Goal: Find specific page/section

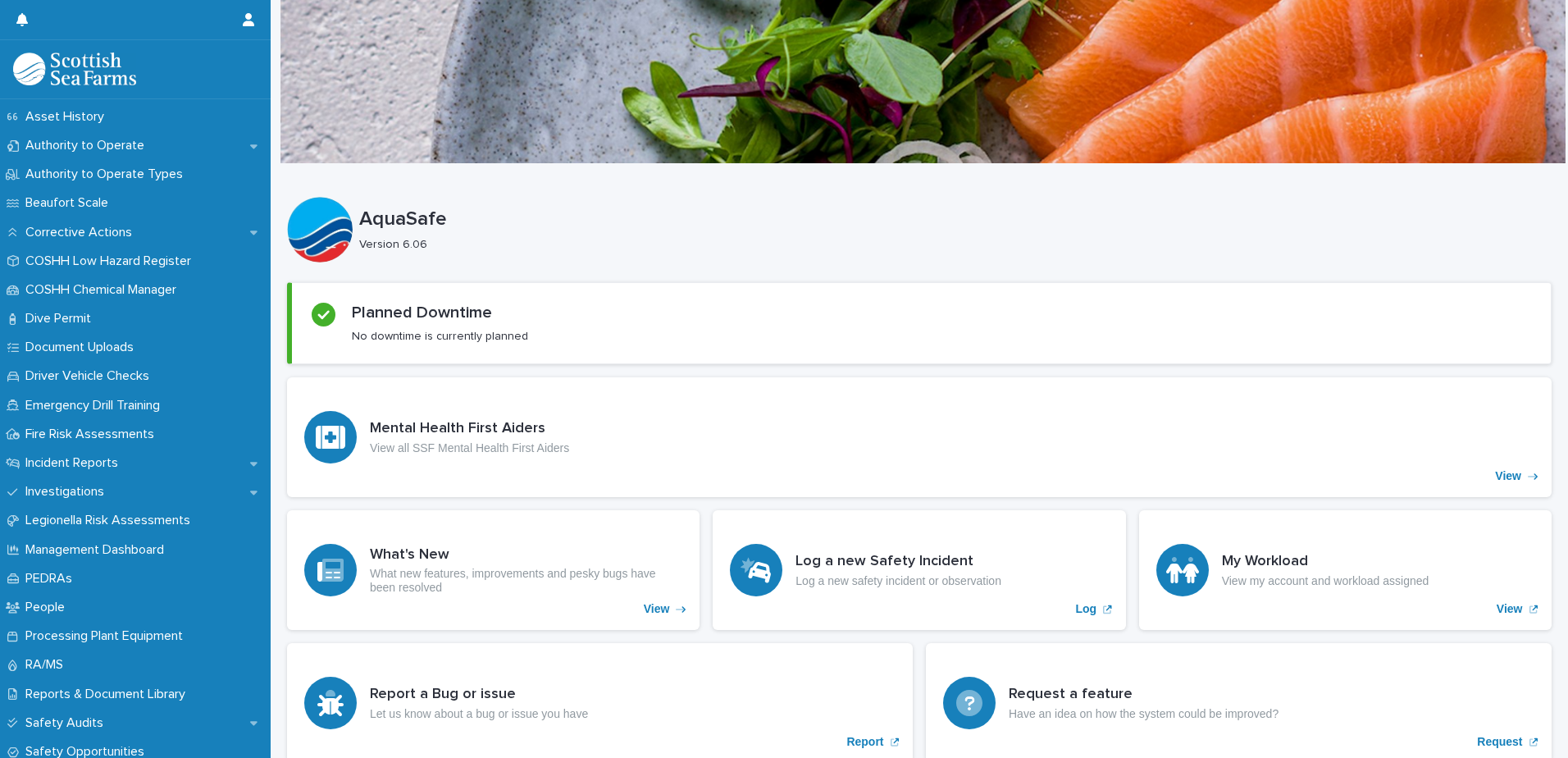
scroll to position [319, 0]
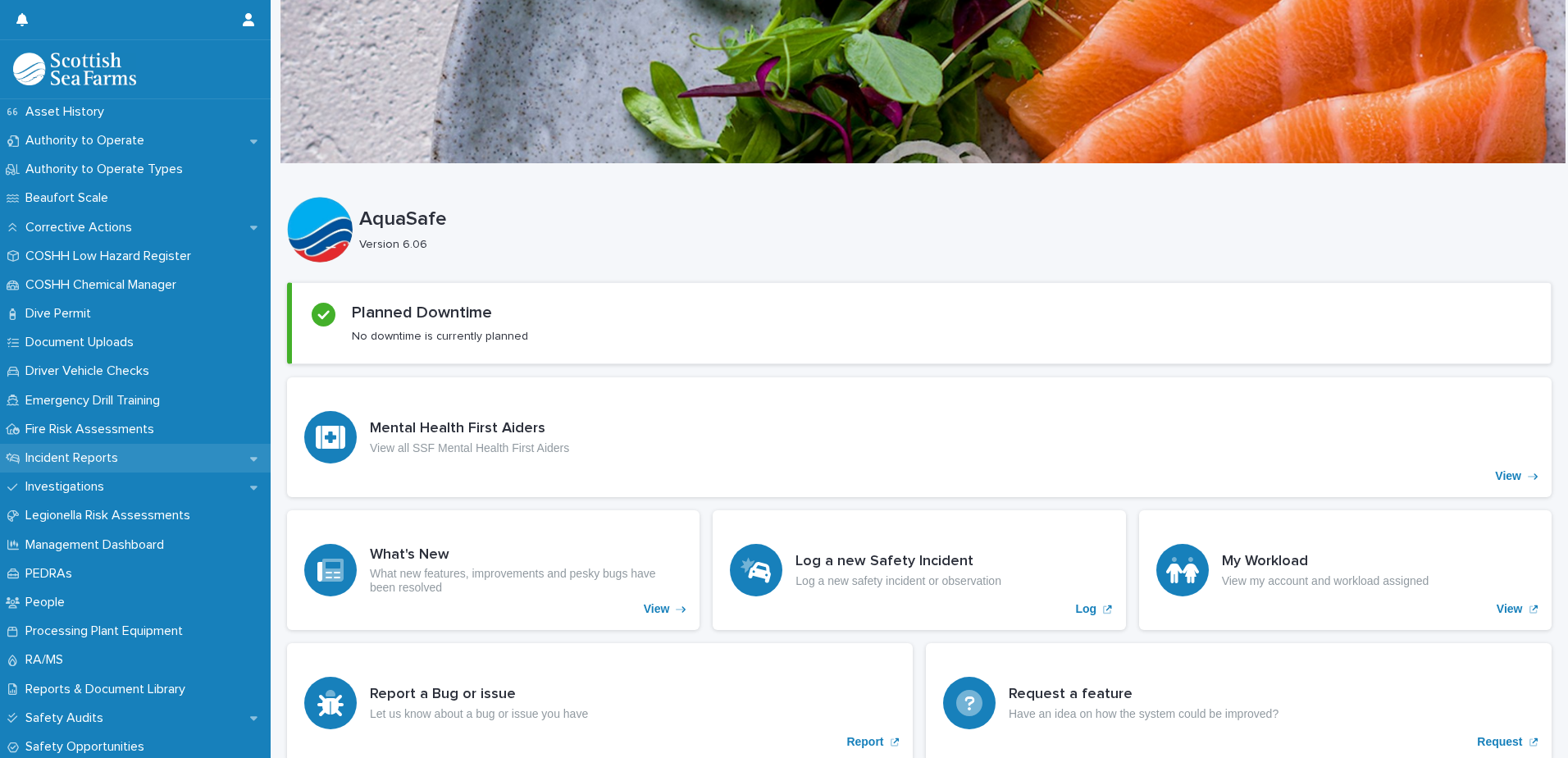
click at [99, 451] on p "Incident Reports" at bounding box center [75, 458] width 112 height 16
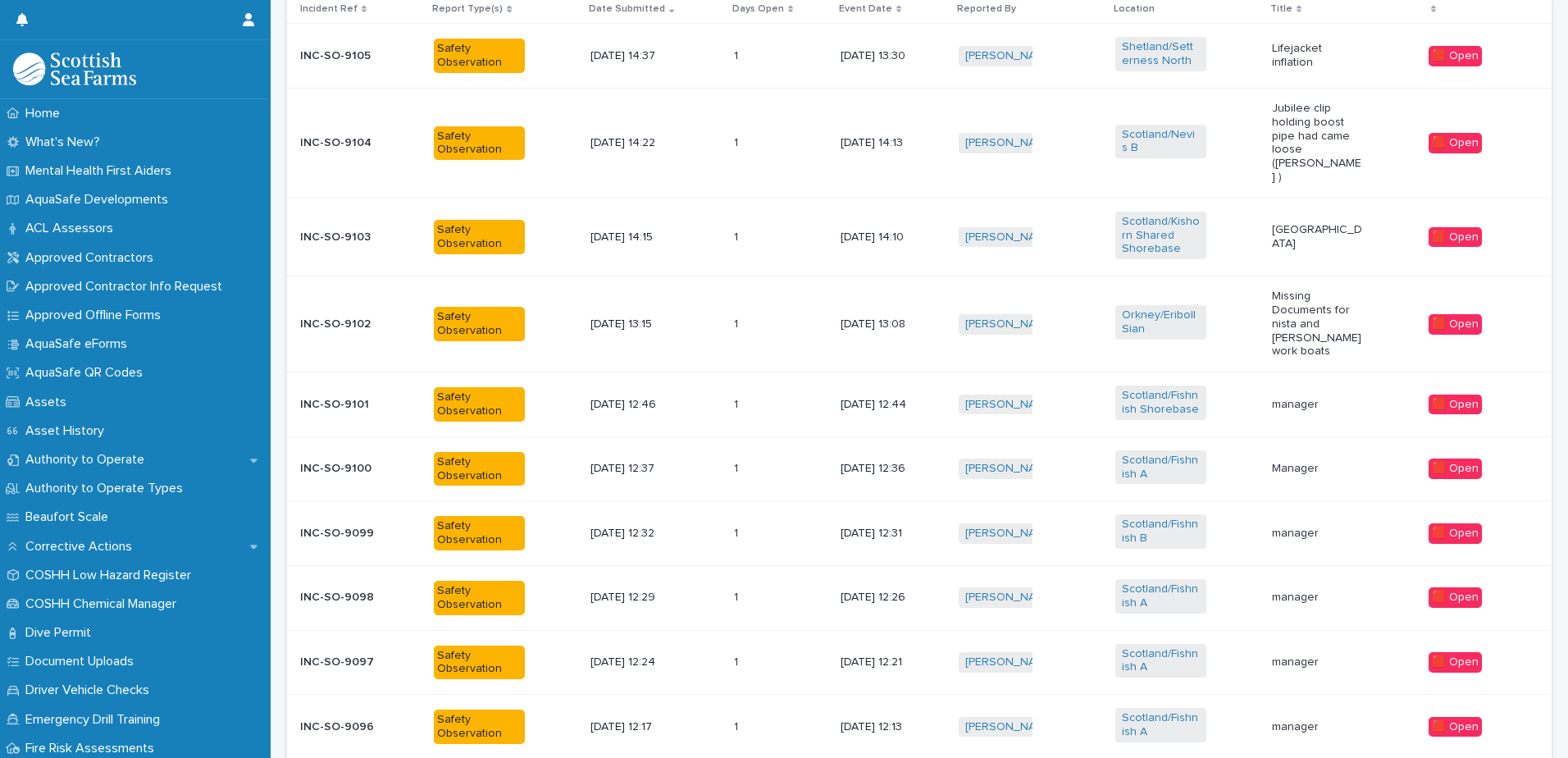
scroll to position [773, 0]
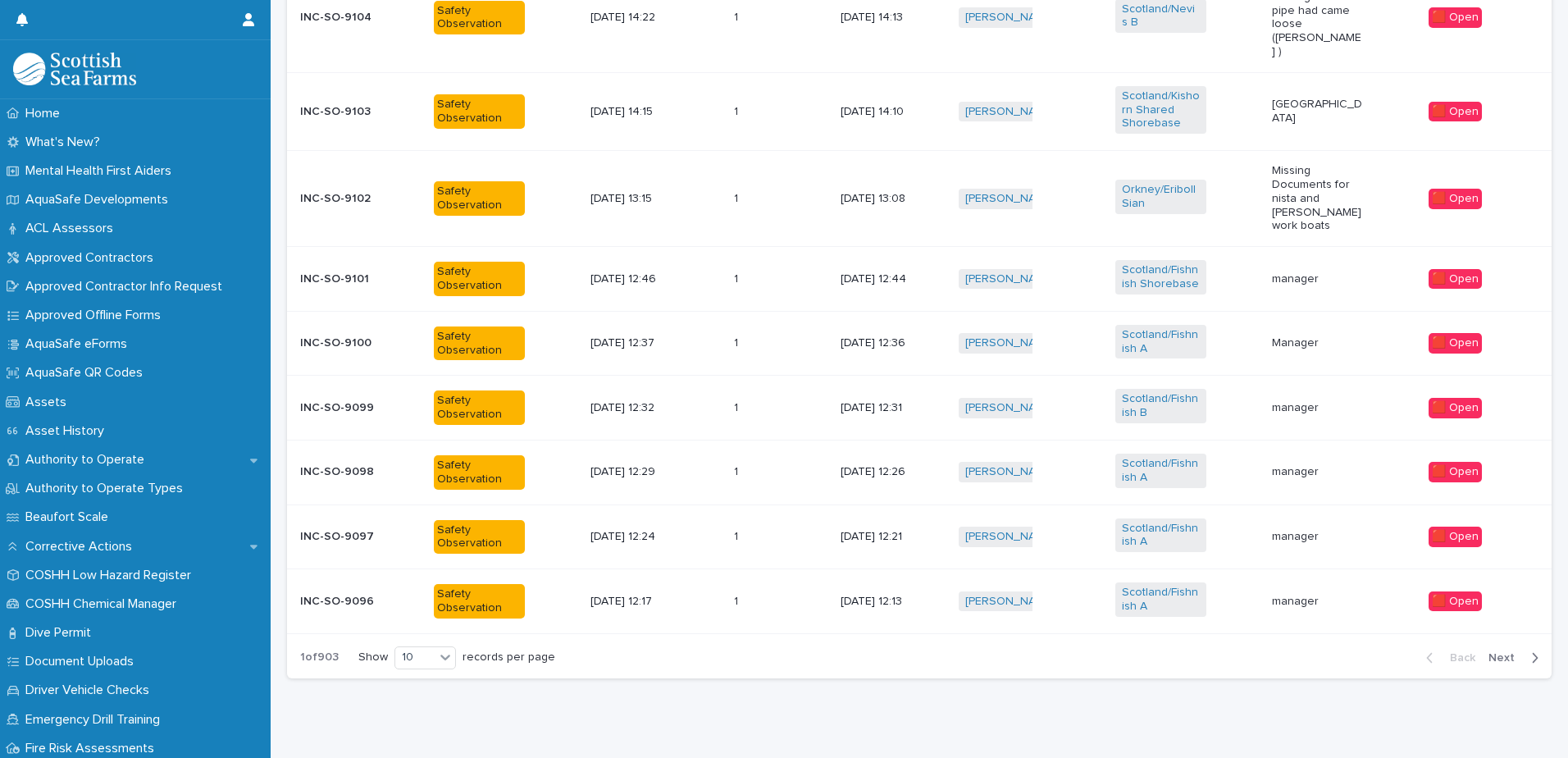
click at [1489, 652] on span "Next" at bounding box center [1507, 658] width 36 height 12
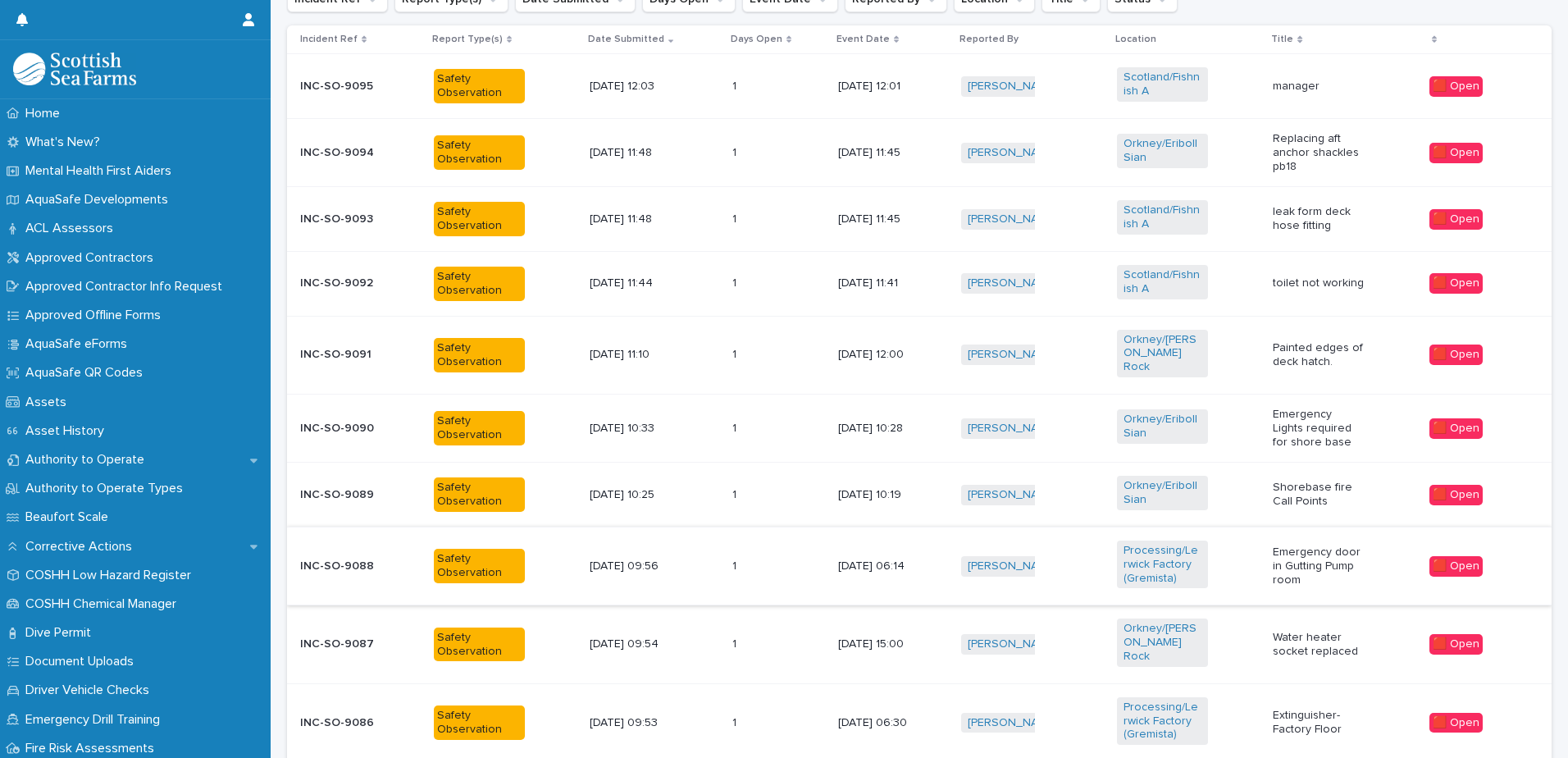
scroll to position [746, 0]
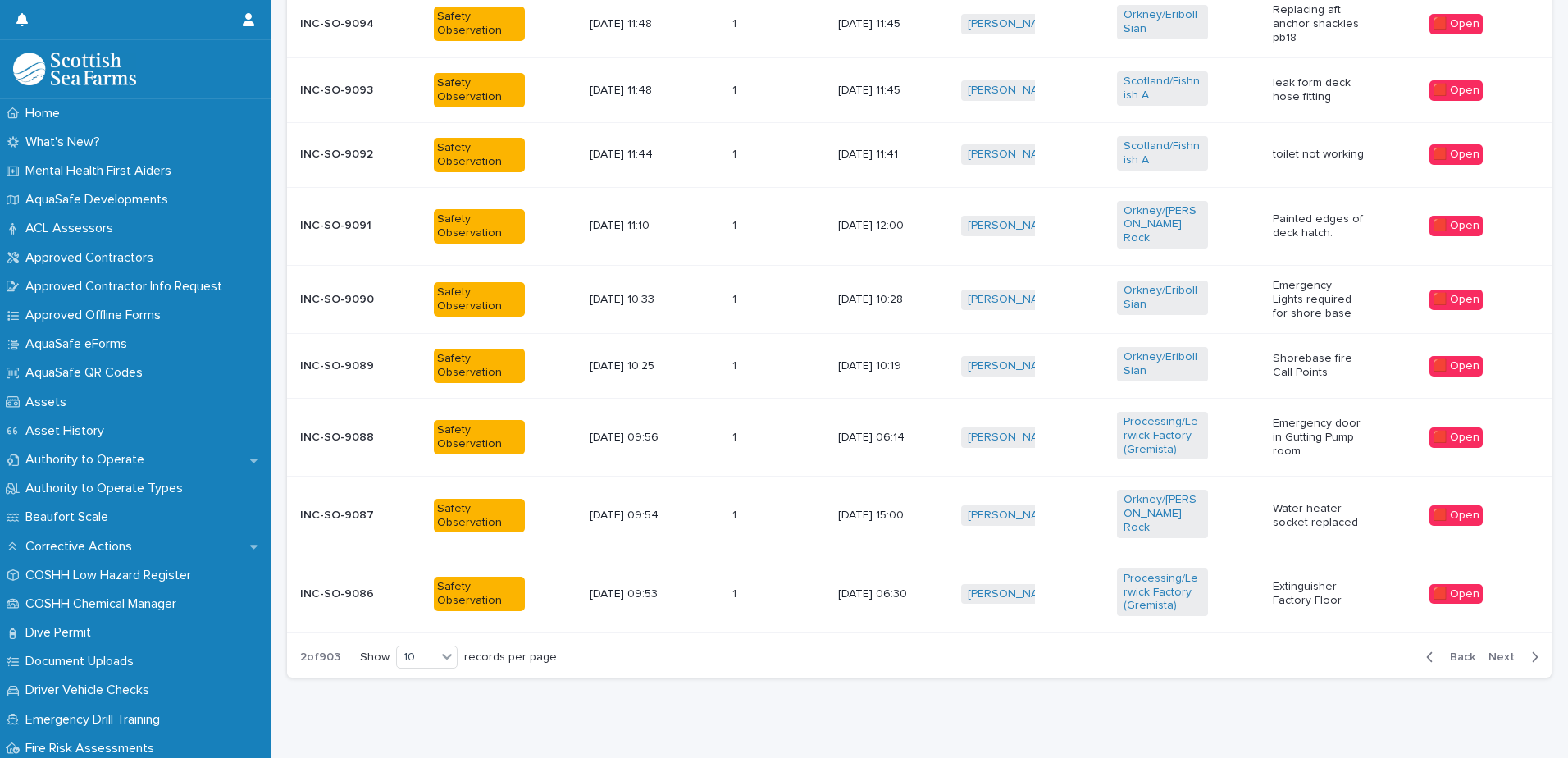
click at [1445, 651] on span "Back" at bounding box center [1458, 657] width 35 height 12
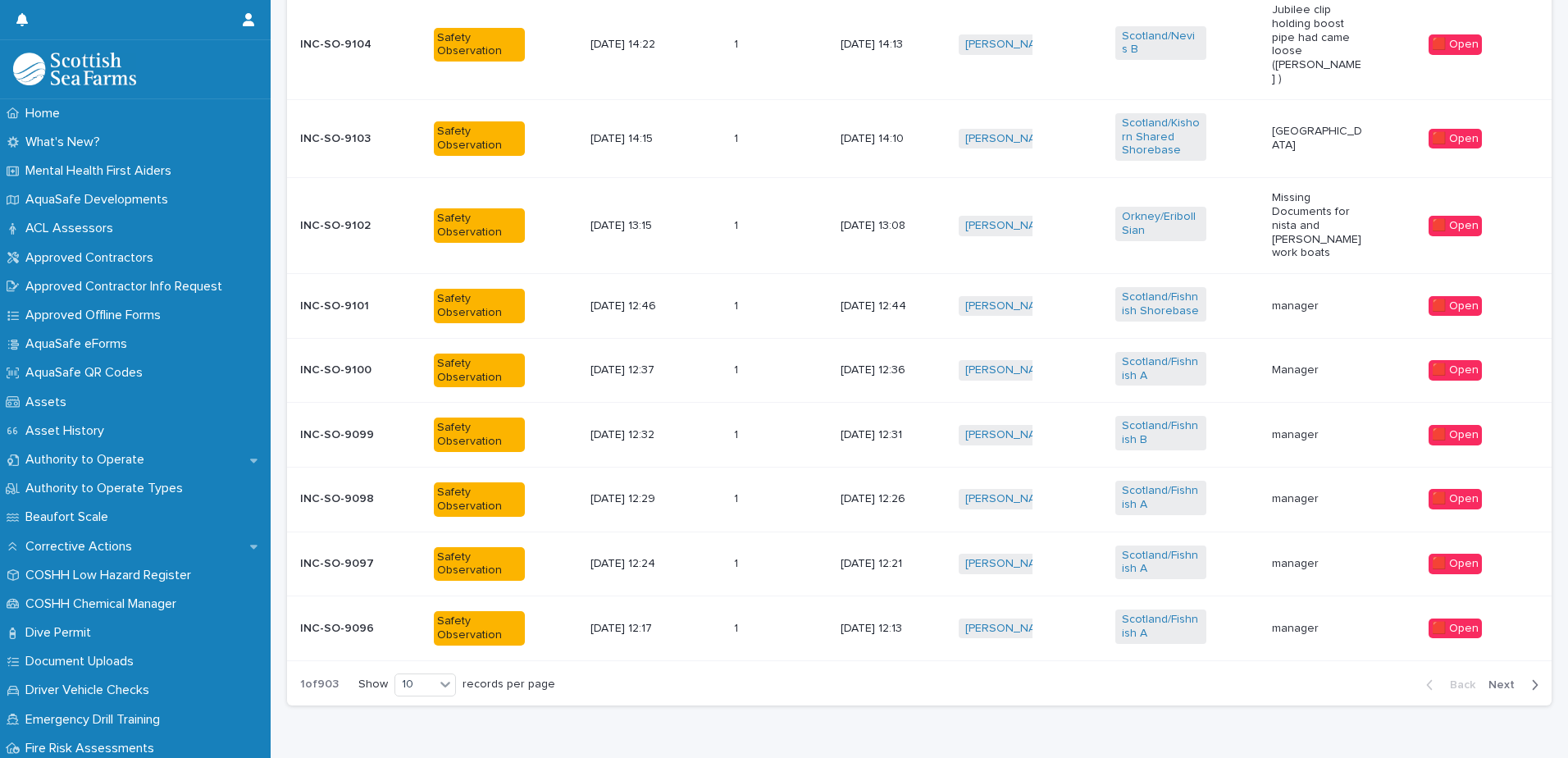
scroll to position [760, 0]
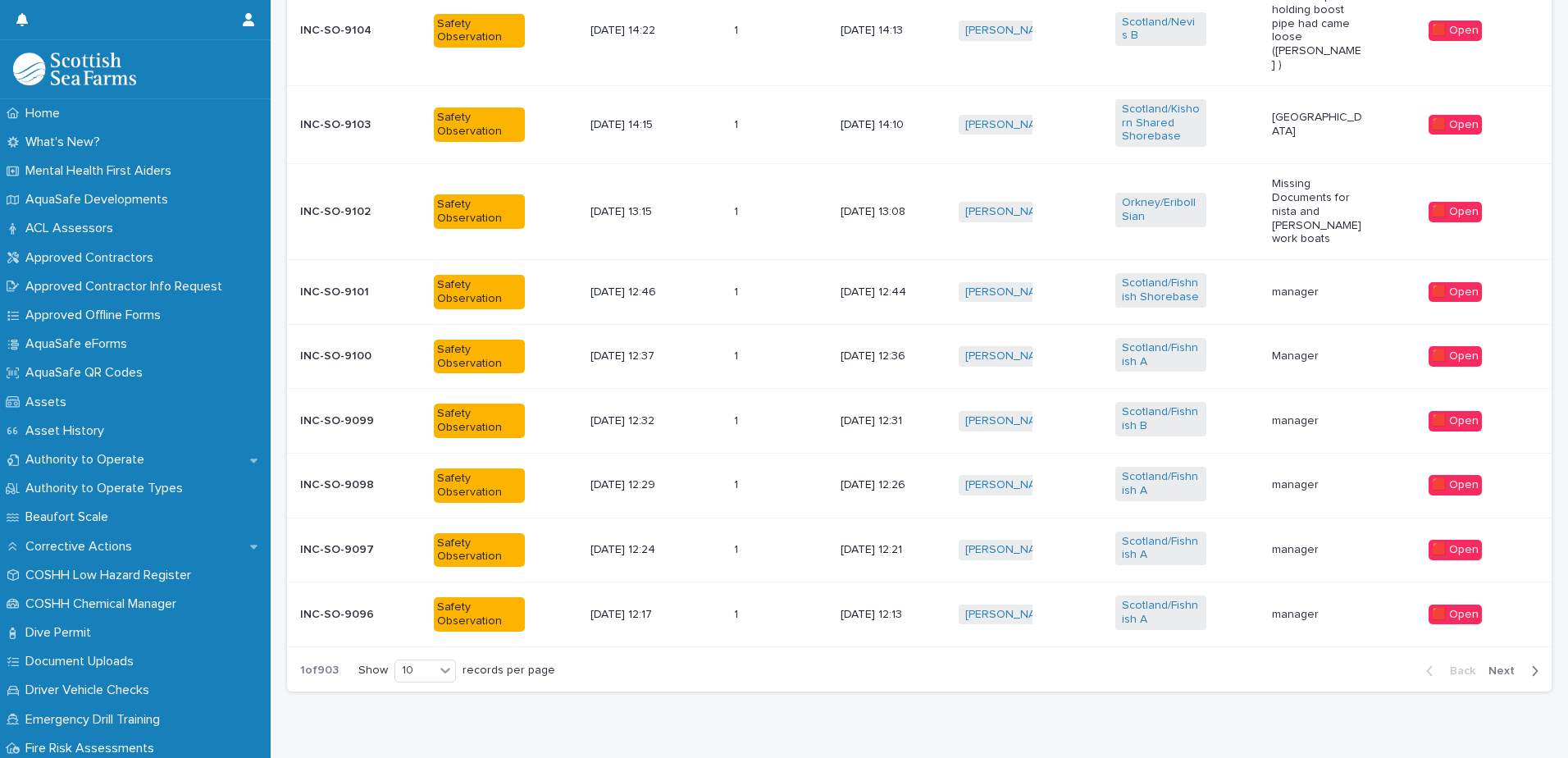
click at [786, 279] on div "1 1" at bounding box center [780, 293] width 93 height 28
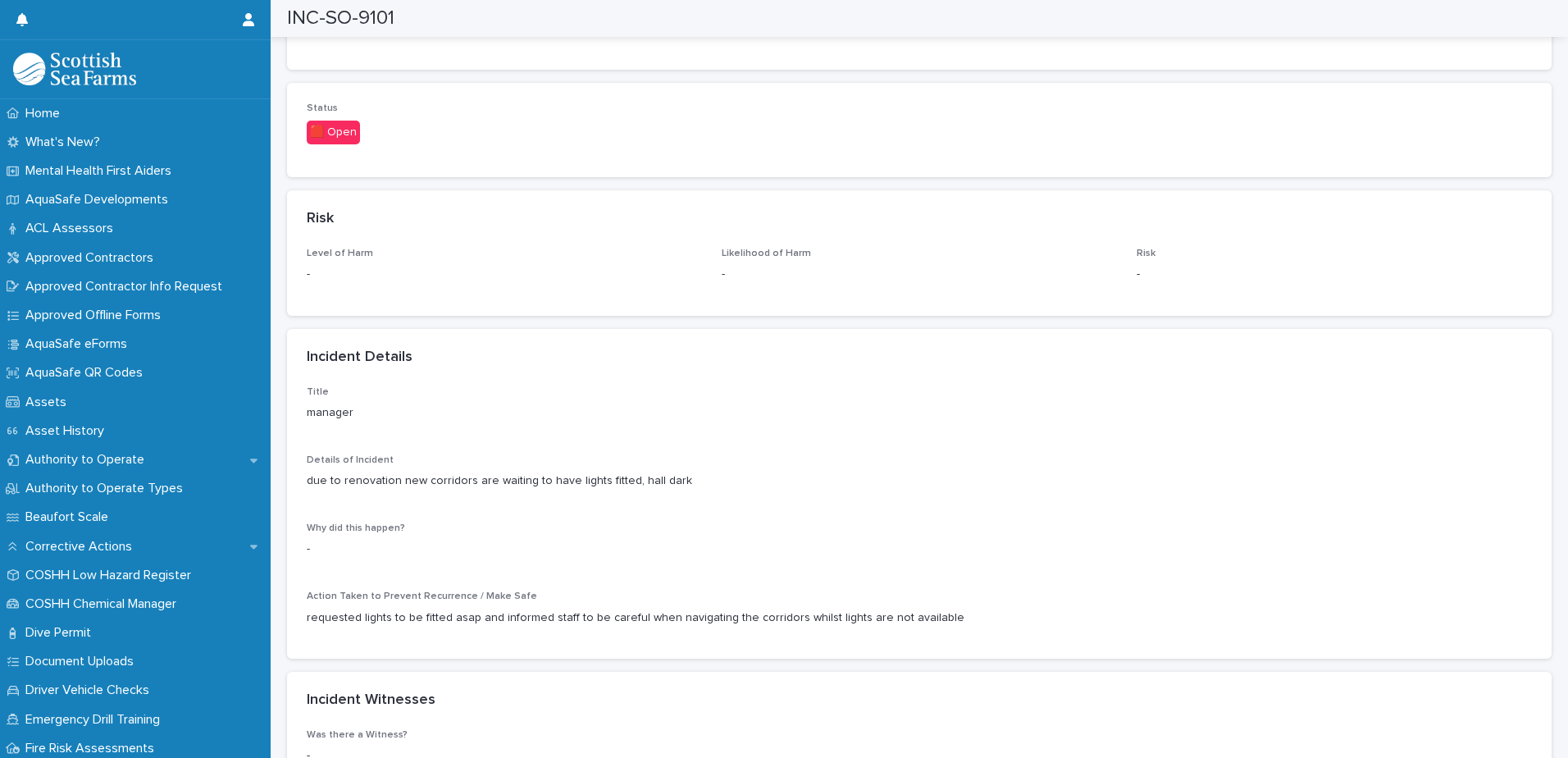
scroll to position [995, 0]
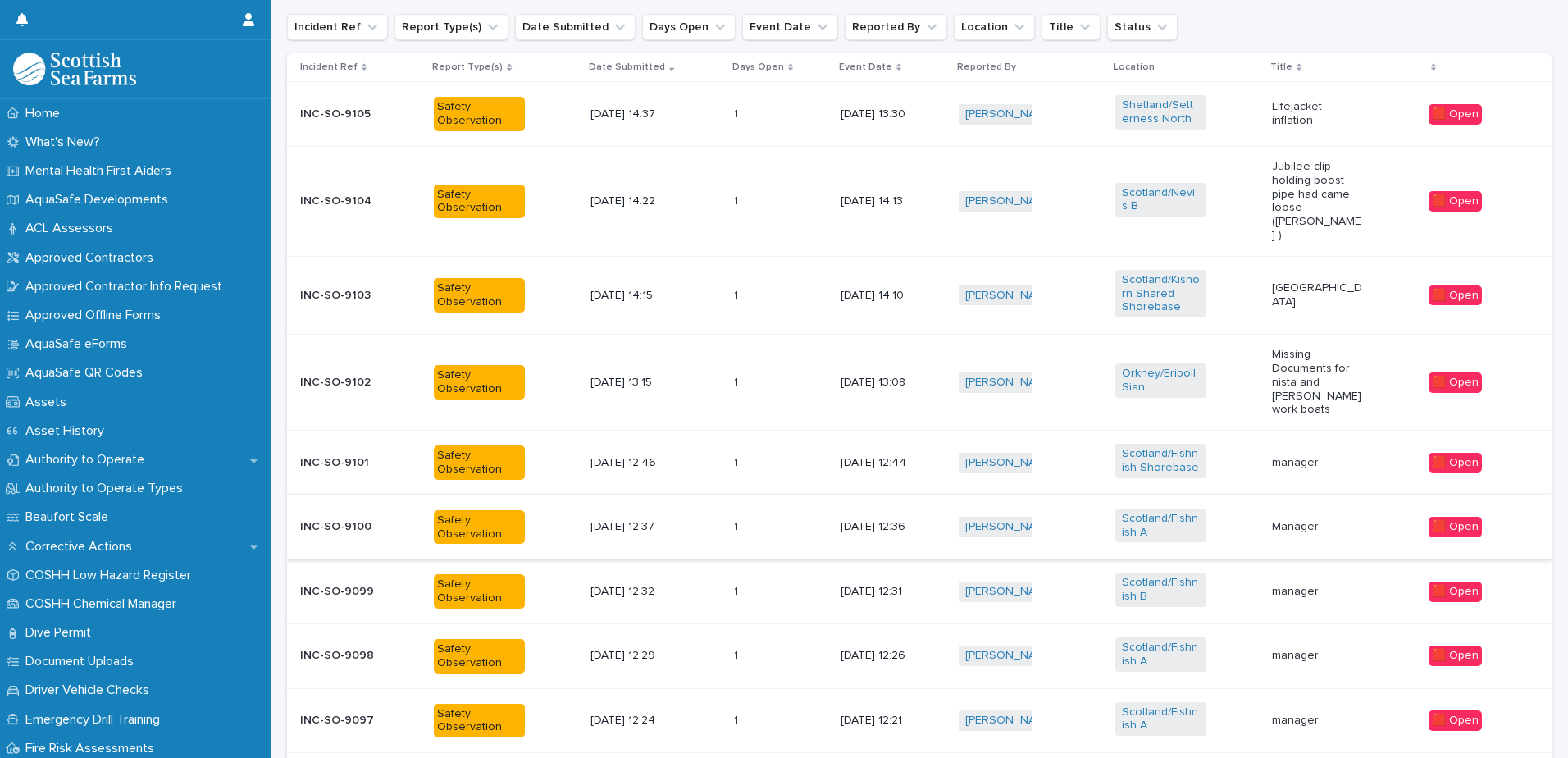
scroll to position [773, 0]
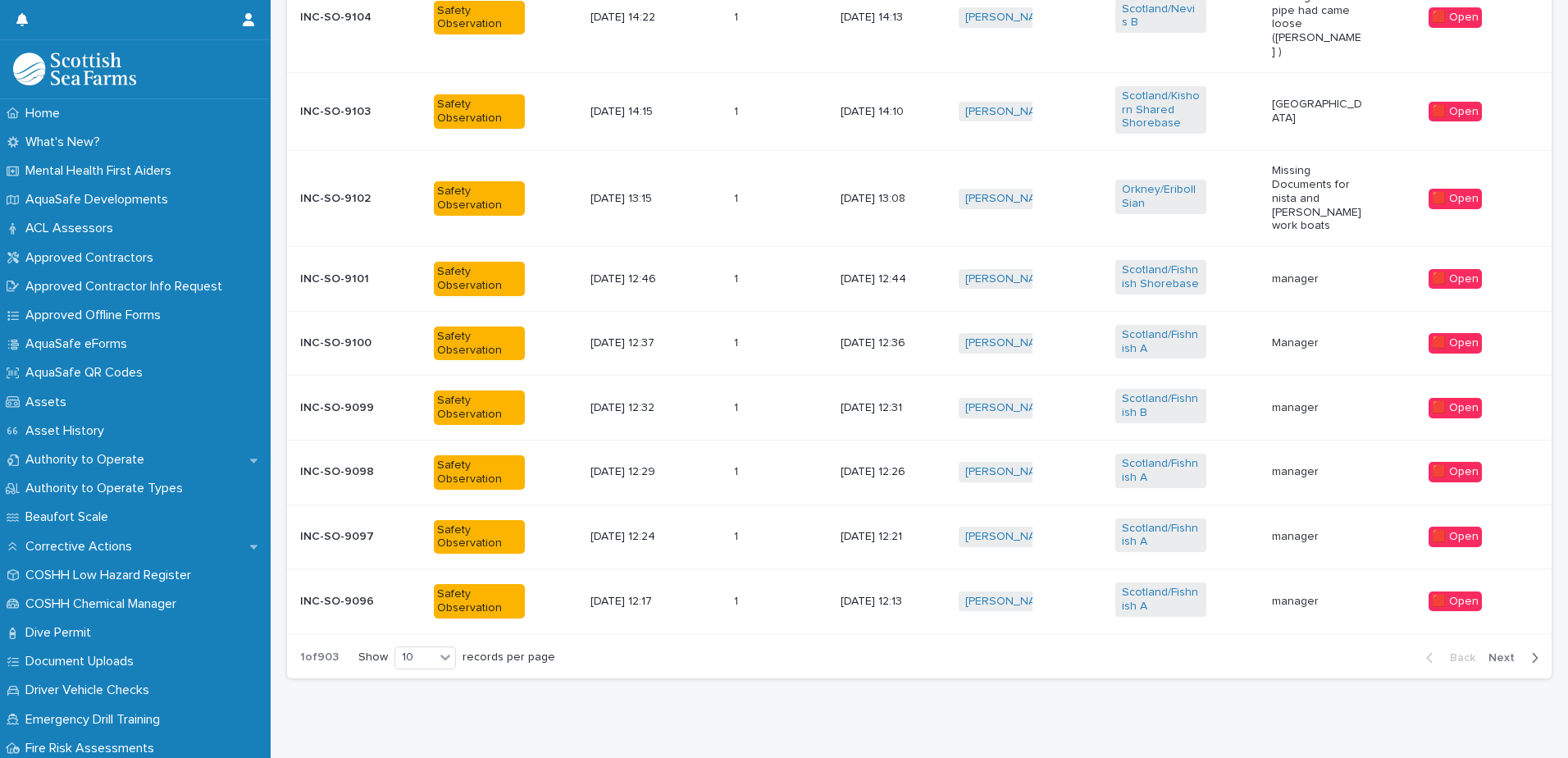
click at [1489, 652] on span "Next" at bounding box center [1507, 658] width 36 height 12
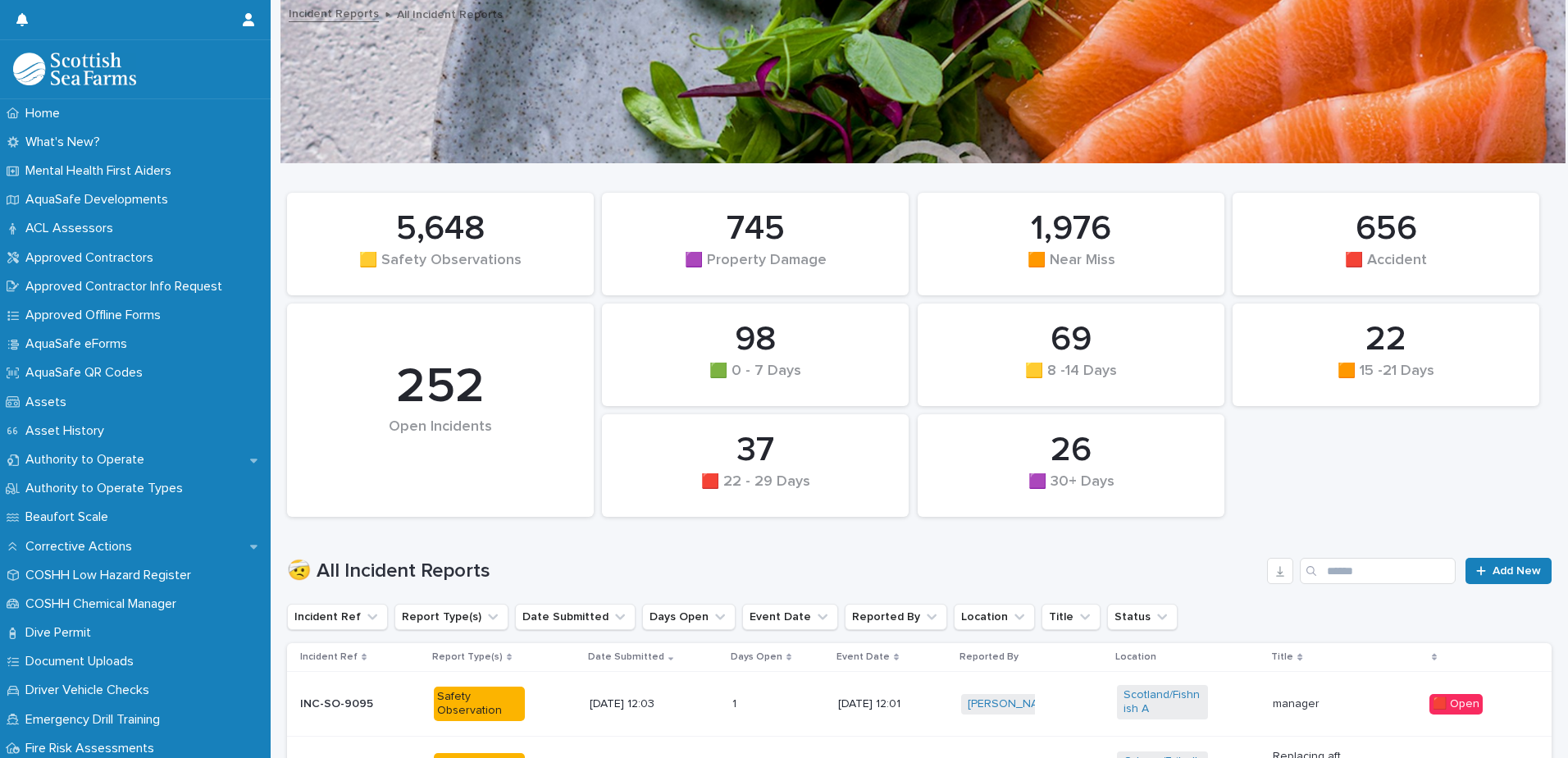
click at [1299, 409] on div "22 🟧 15 -21 Days 98 🟩 0 - 7 Days 745 🟪 Property Damage 26 🟪 30+ Days 69 🟨 8 -14…" at bounding box center [920, 355] width 1282 height 340
